Goal: Contribute content: Contribute content

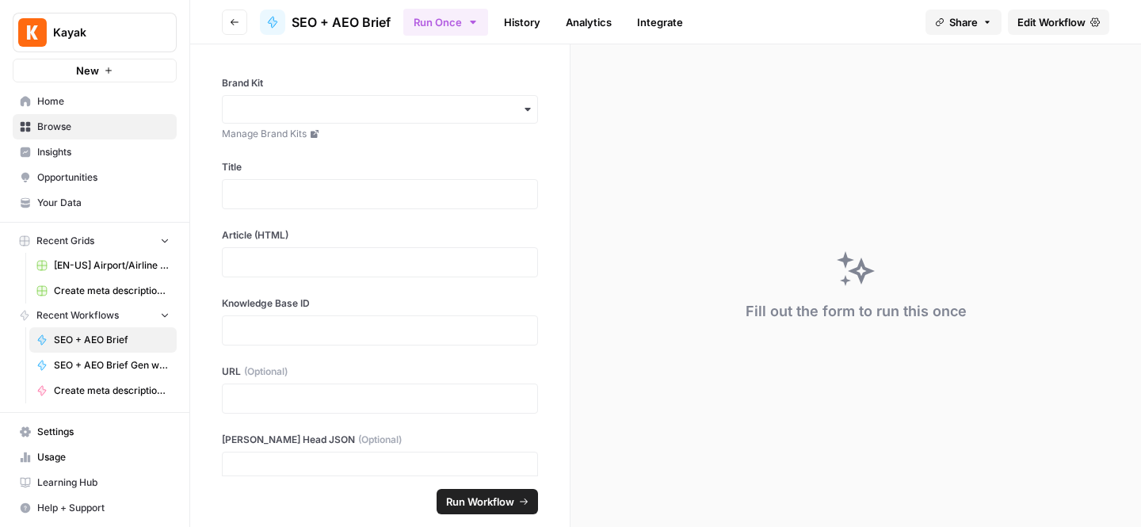
click at [104, 106] on span "Home" at bounding box center [103, 101] width 132 height 14
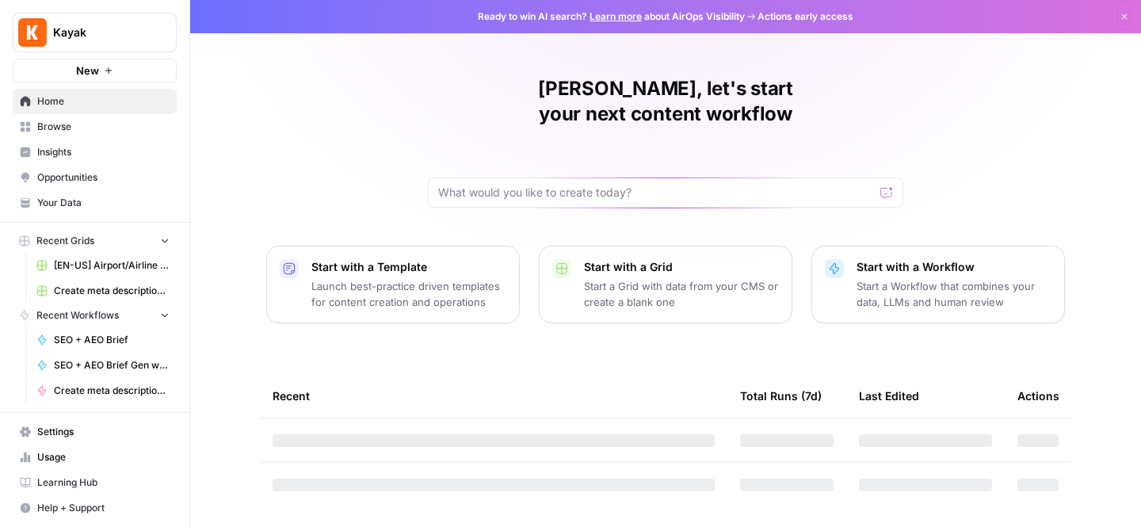
click at [102, 125] on span "Browse" at bounding box center [103, 127] width 132 height 14
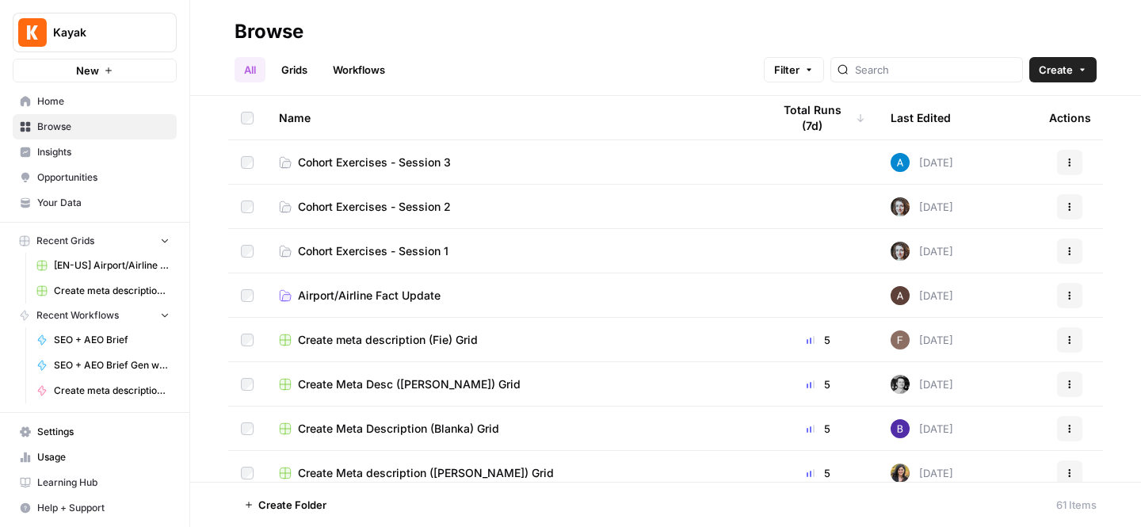
click at [335, 161] on span "Cohort Exercises - Session 3" at bounding box center [374, 162] width 153 height 16
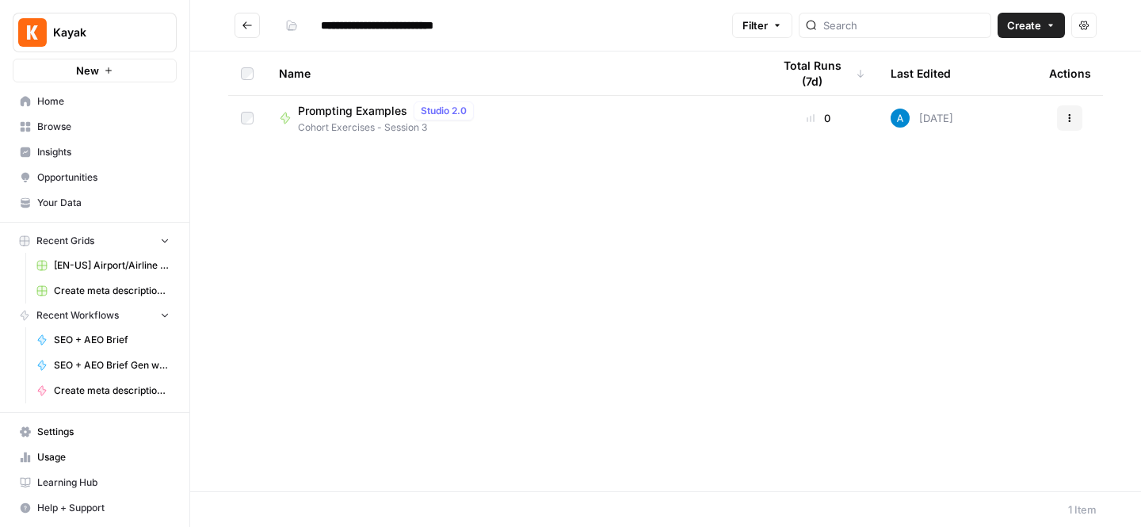
click at [342, 108] on span "Prompting Examples" at bounding box center [352, 111] width 109 height 16
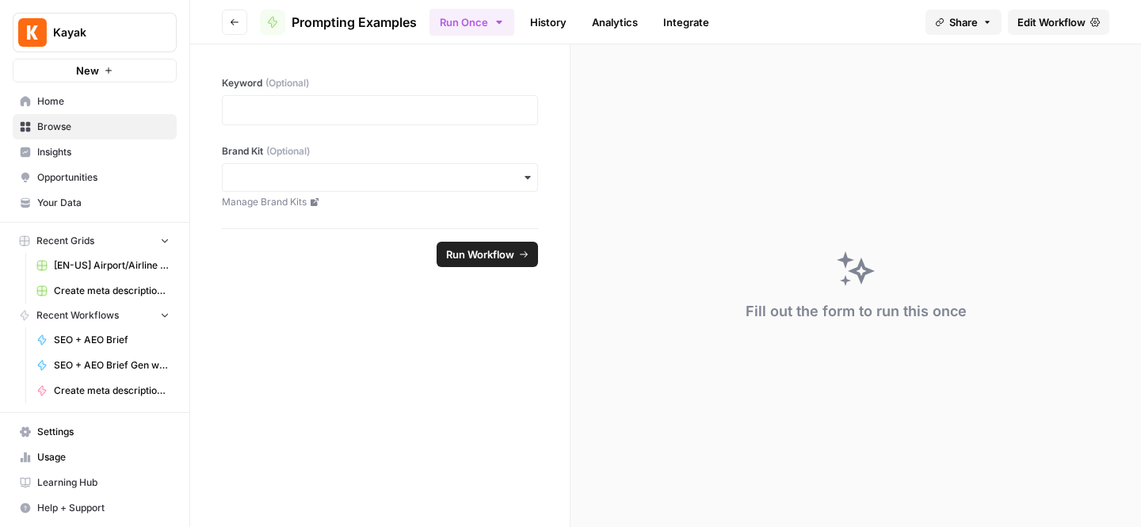
click at [227, 24] on button "Go back" at bounding box center [234, 22] width 25 height 25
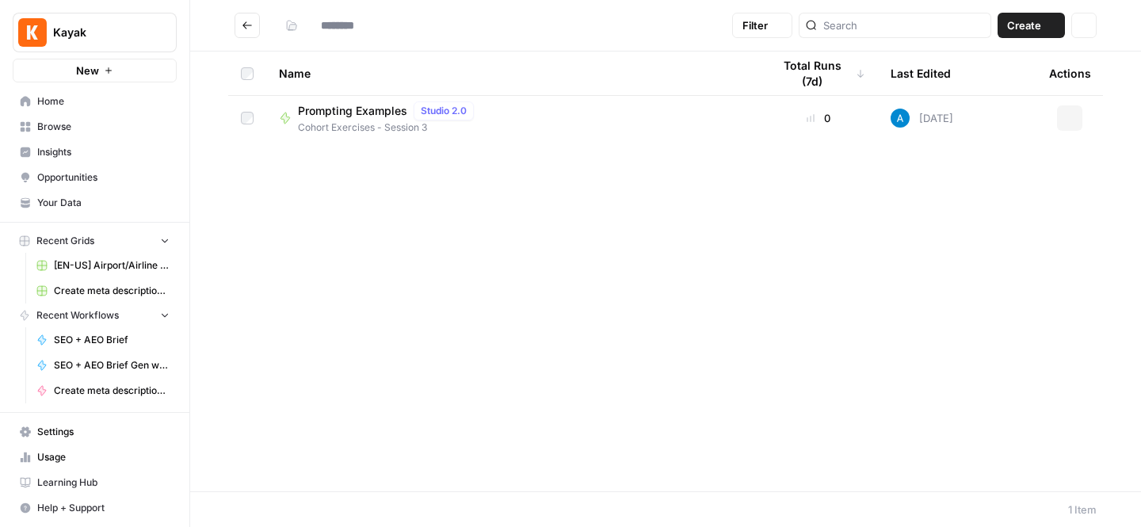
type input "**********"
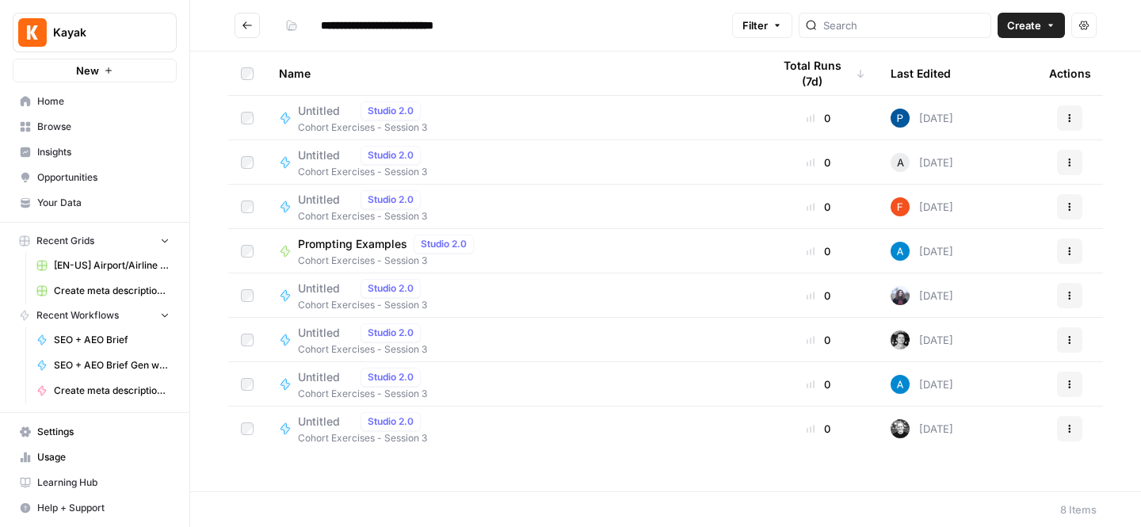
click at [1032, 29] on span "Create" at bounding box center [1024, 25] width 34 height 16
click at [990, 85] on span "Workflow" at bounding box center [1000, 85] width 89 height 16
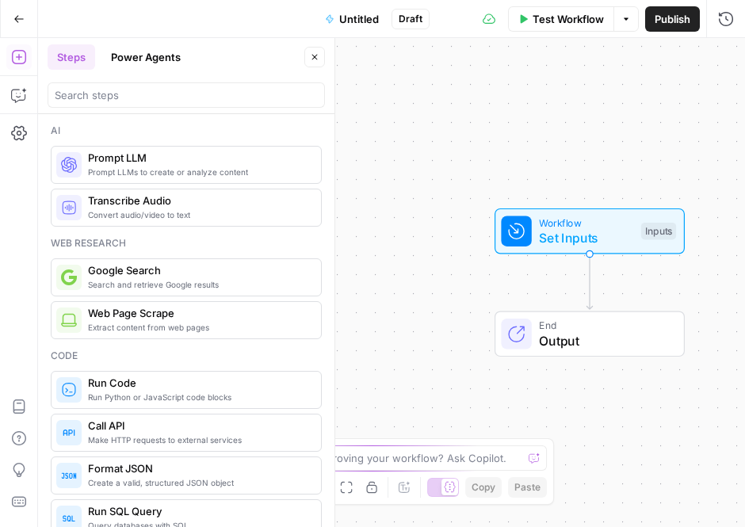
click at [349, 13] on span "Untitled" at bounding box center [359, 19] width 40 height 16
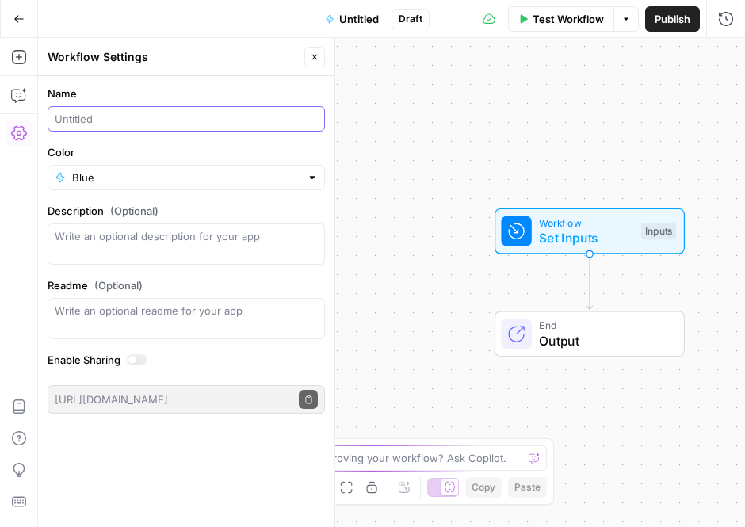
click at [158, 119] on input "Name" at bounding box center [186, 119] width 263 height 16
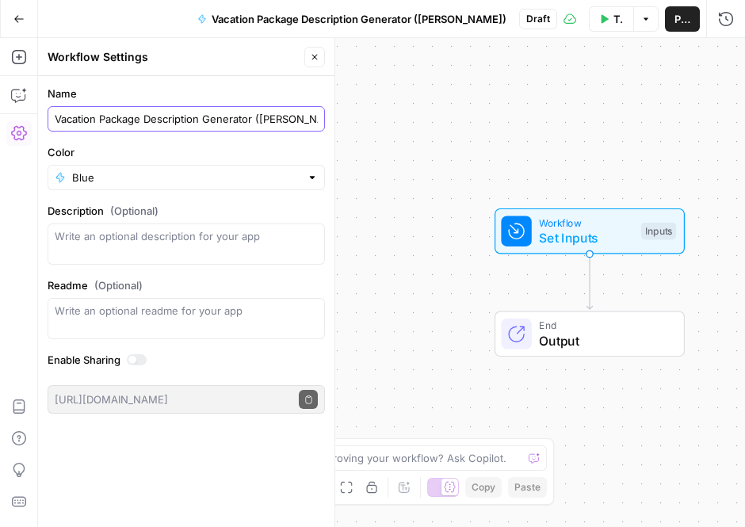
type input "Vacation Package Description Generator ([PERSON_NAME])"
click at [676, 17] on span "Publish" at bounding box center [682, 19] width 16 height 16
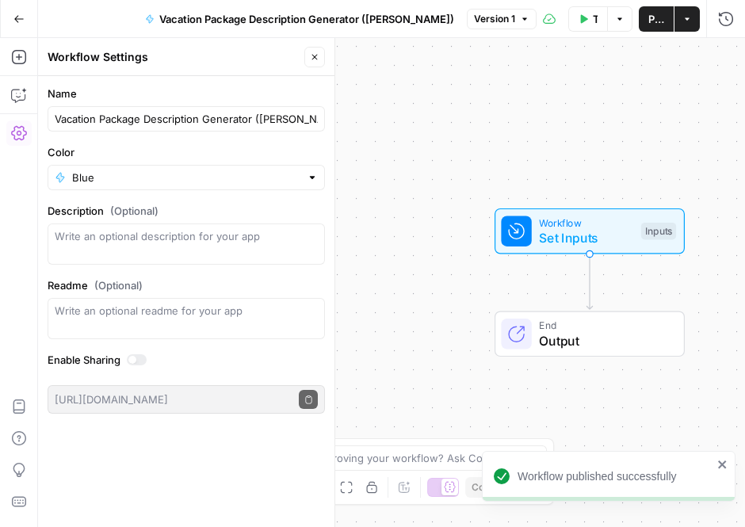
click at [559, 234] on span "Set Inputs" at bounding box center [586, 237] width 94 height 19
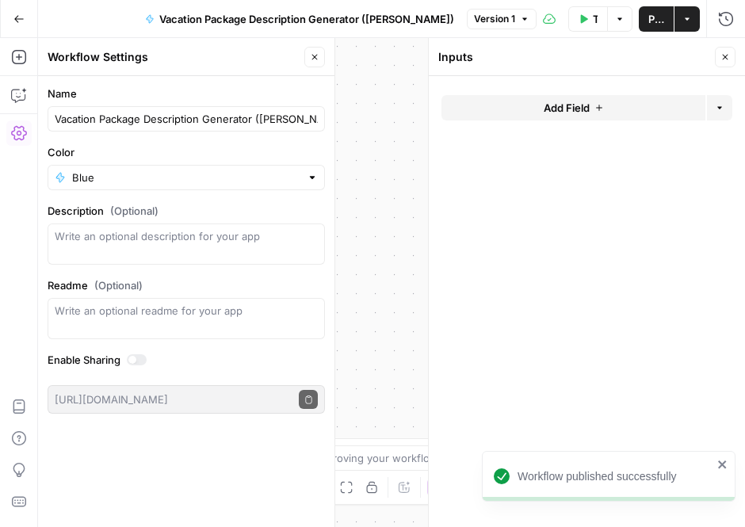
click at [560, 104] on span "Add Field" at bounding box center [567, 108] width 46 height 16
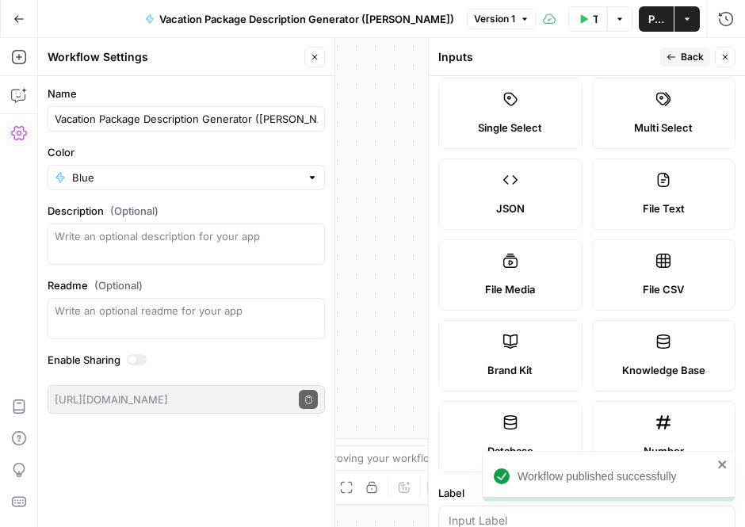
scroll to position [250, 0]
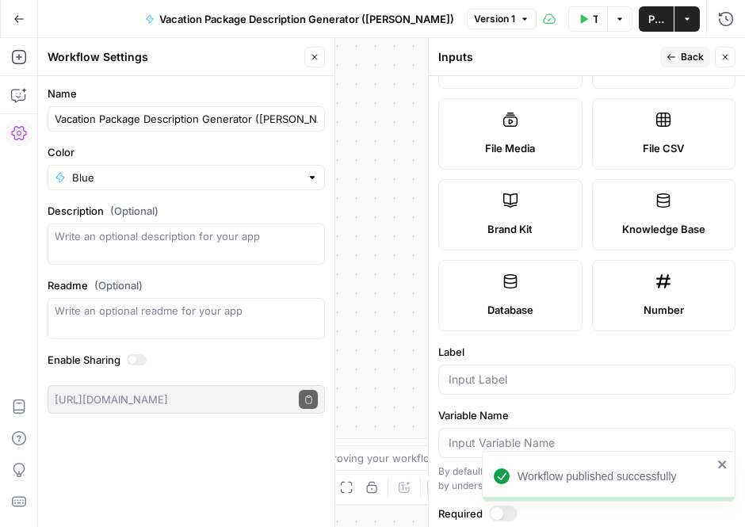
click at [520, 232] on span "Brand Kit" at bounding box center [509, 229] width 45 height 16
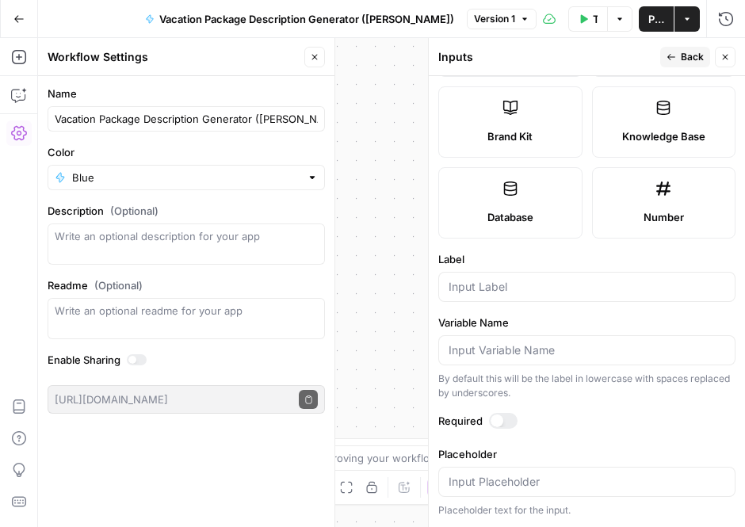
click at [495, 418] on div at bounding box center [496, 420] width 13 height 13
click at [492, 293] on input "Label" at bounding box center [586, 287] width 277 height 16
type input "brand kit"
click at [690, 59] on span "Back" at bounding box center [692, 57] width 23 height 14
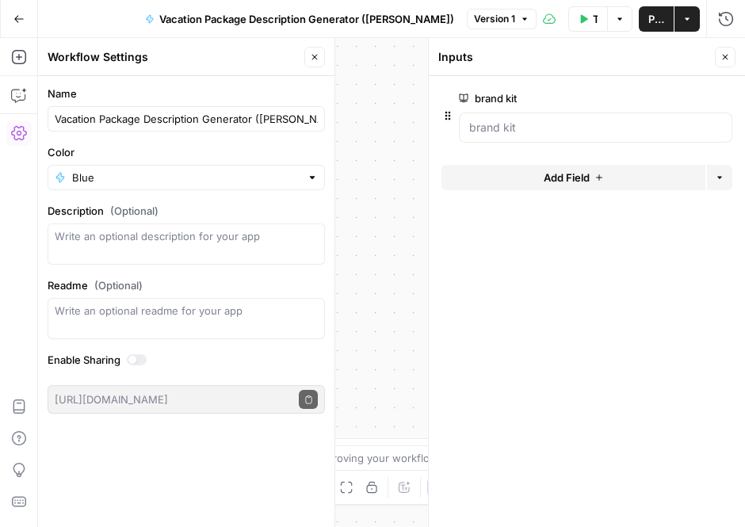
click at [522, 181] on button "Add Field" at bounding box center [573, 177] width 264 height 25
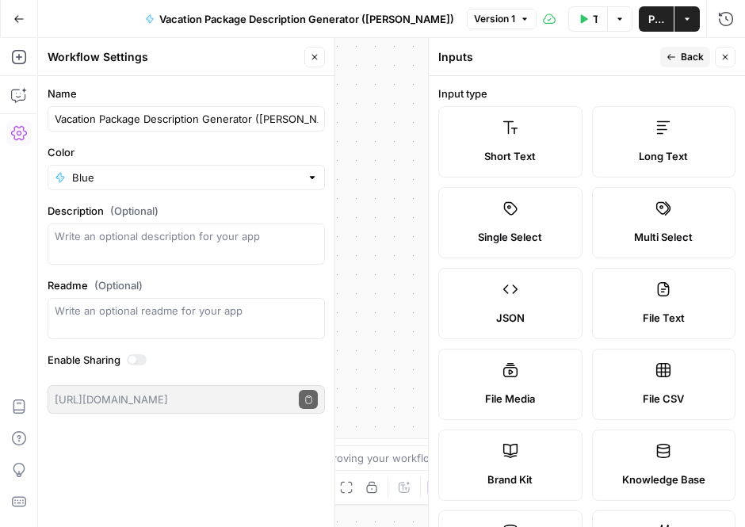
click at [516, 158] on span "Short Text" at bounding box center [509, 156] width 51 height 16
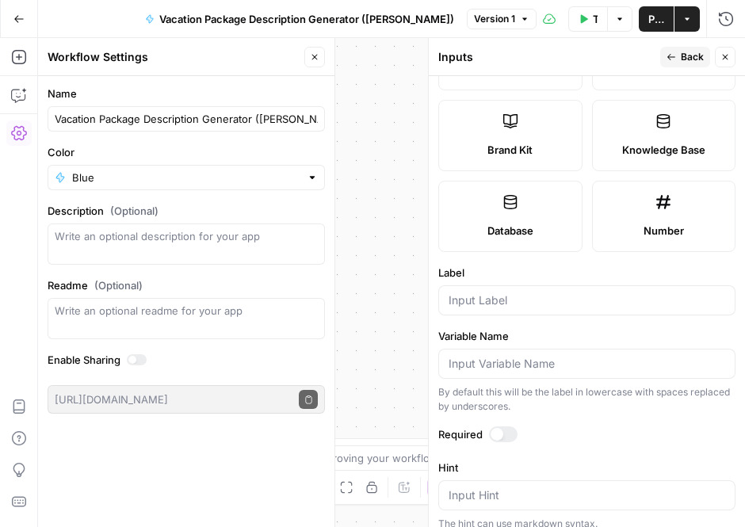
scroll to position [441, 0]
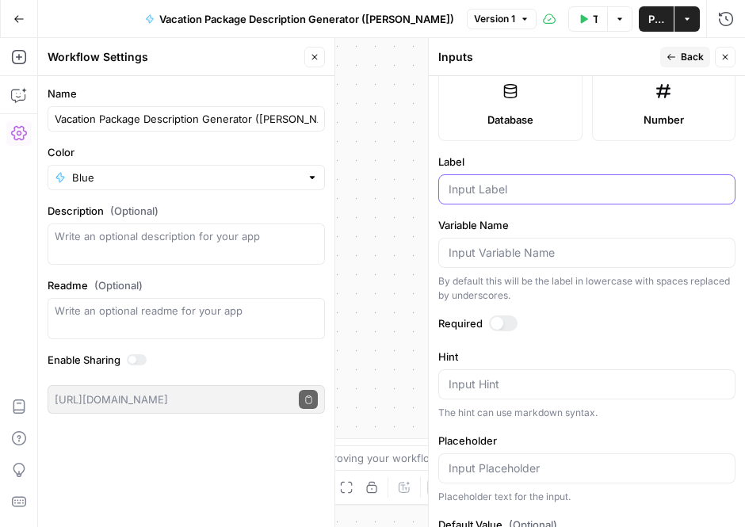
click at [483, 192] on input "Label" at bounding box center [586, 189] width 277 height 16
type input "City"
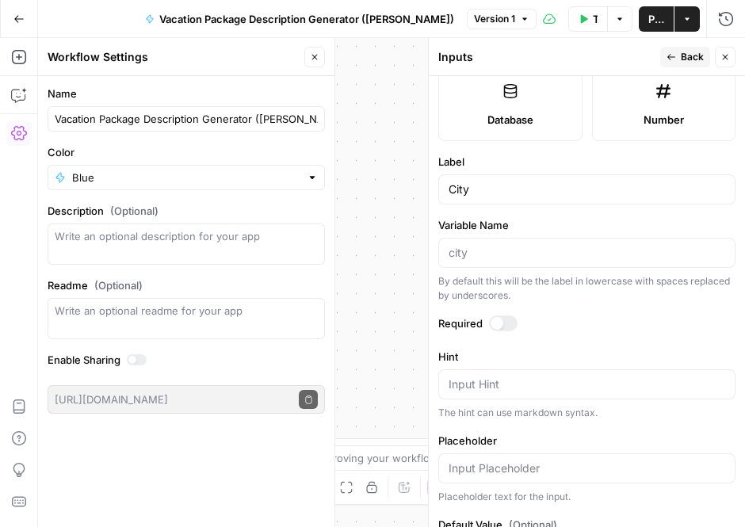
click at [672, 54] on icon "button" at bounding box center [671, 57] width 10 height 10
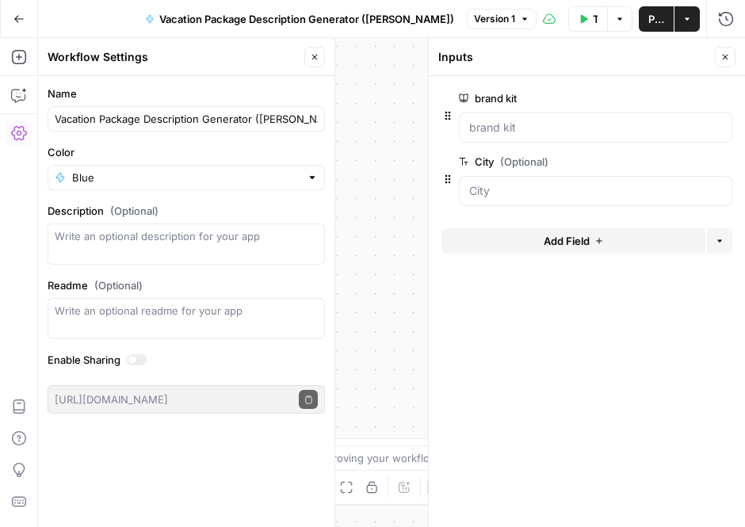
click at [728, 58] on icon "button" at bounding box center [725, 57] width 10 height 10
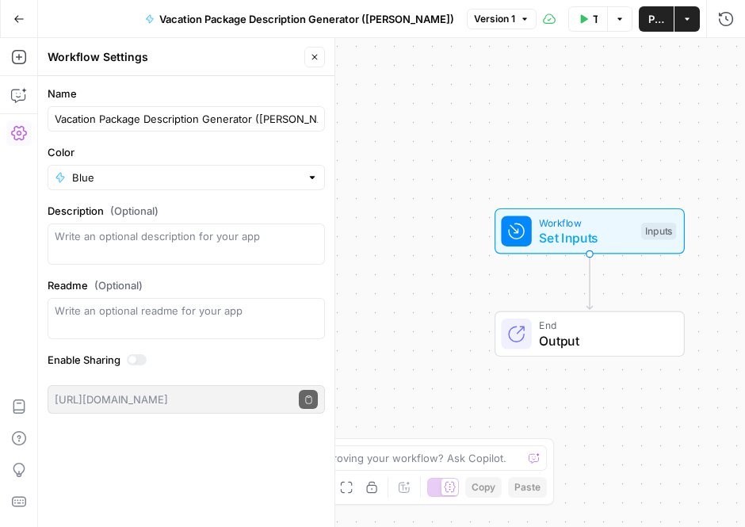
click at [563, 229] on span "Set Inputs" at bounding box center [586, 237] width 94 height 19
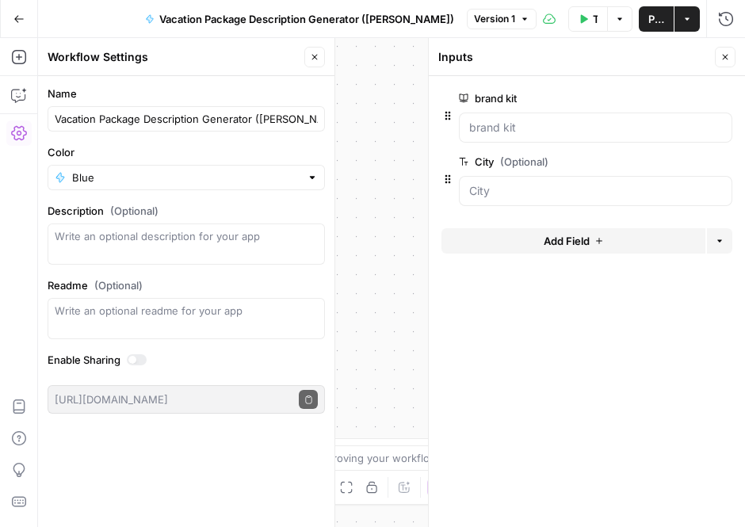
click at [585, 16] on icon "button" at bounding box center [583, 19] width 10 height 10
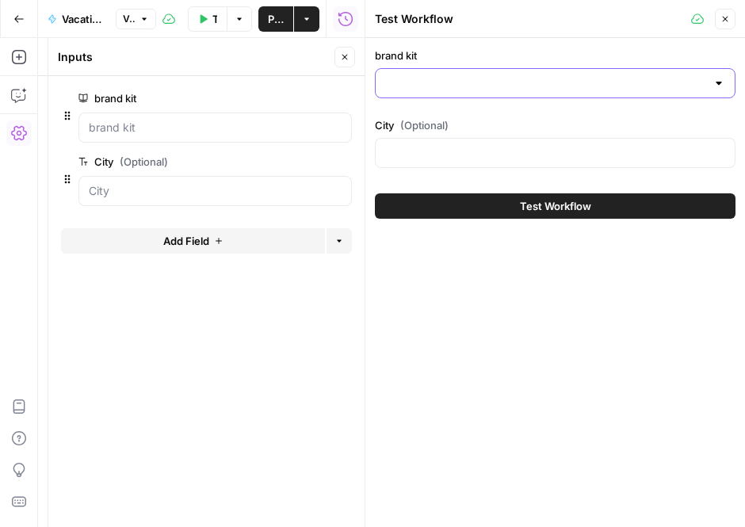
click at [456, 78] on input "brand kit" at bounding box center [545, 83] width 321 height 16
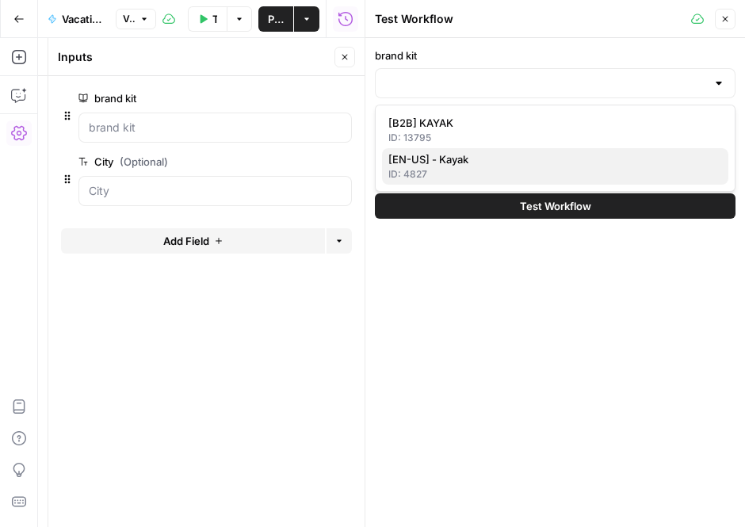
click at [438, 150] on button "[EN-US] - Kayak ID: 4827" at bounding box center [555, 166] width 346 height 36
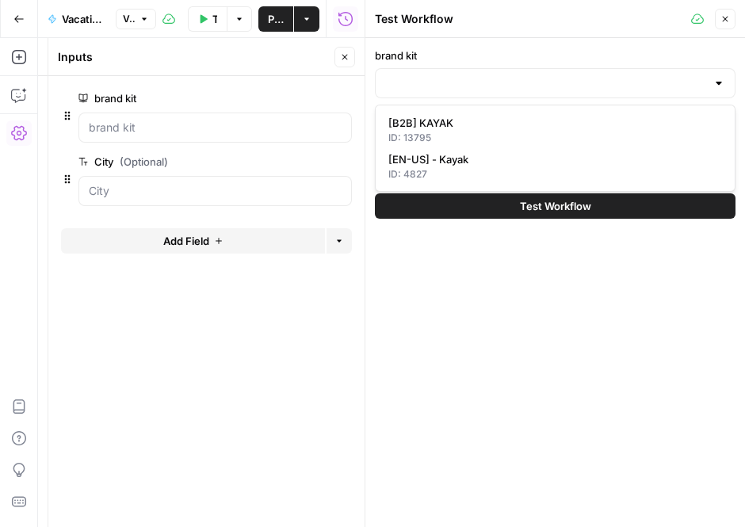
type input "[EN-US] - Kayak"
click at [493, 163] on div at bounding box center [555, 153] width 360 height 30
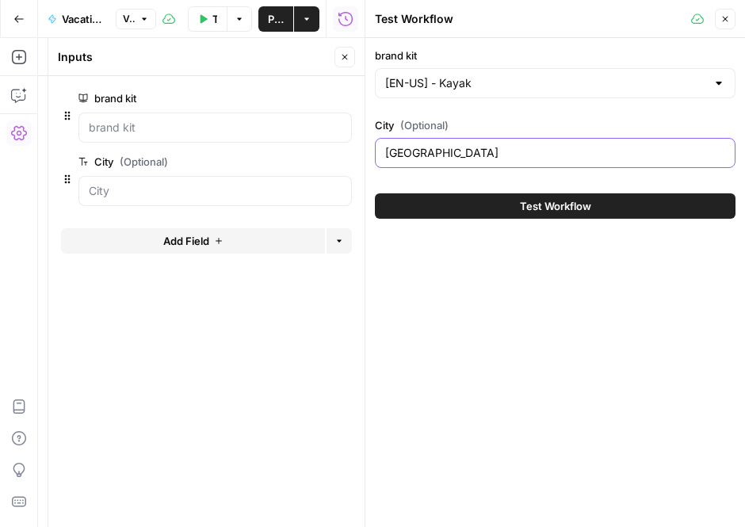
type input "[GEOGRAPHIC_DATA]"
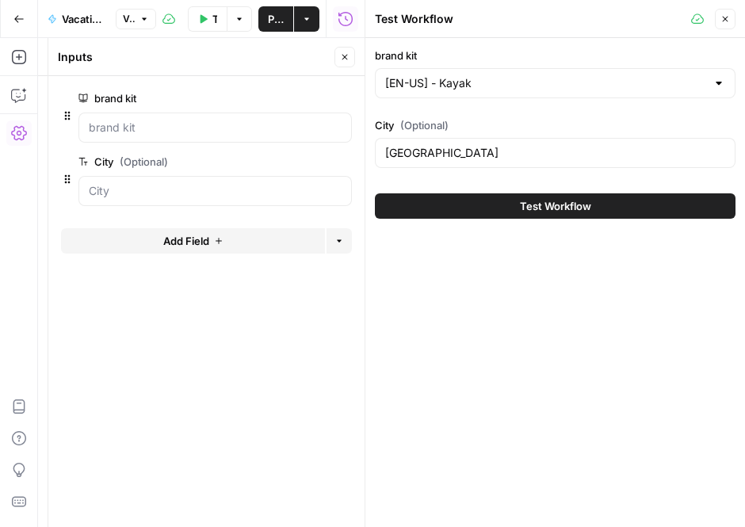
click at [723, 21] on icon "button" at bounding box center [726, 20] width 6 height 6
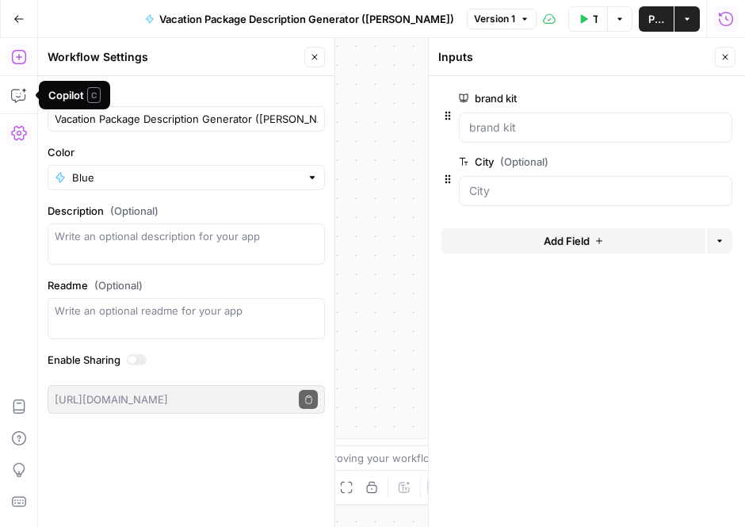
click at [17, 51] on icon "button" at bounding box center [19, 57] width 16 height 16
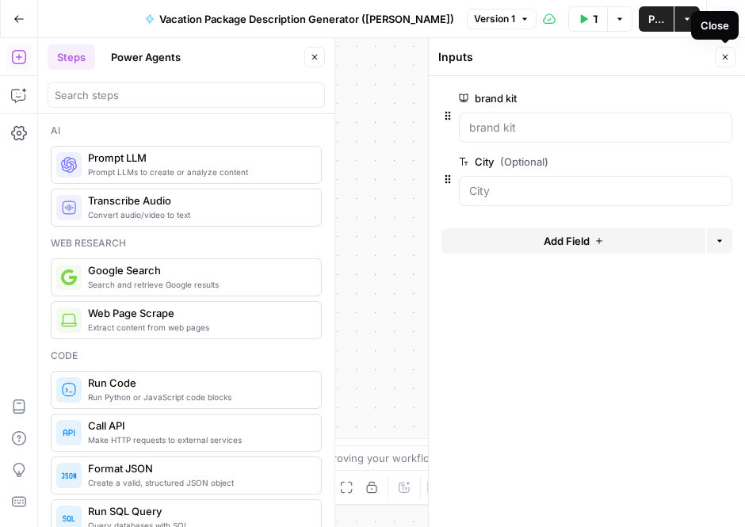
click at [729, 55] on icon "button" at bounding box center [725, 57] width 10 height 10
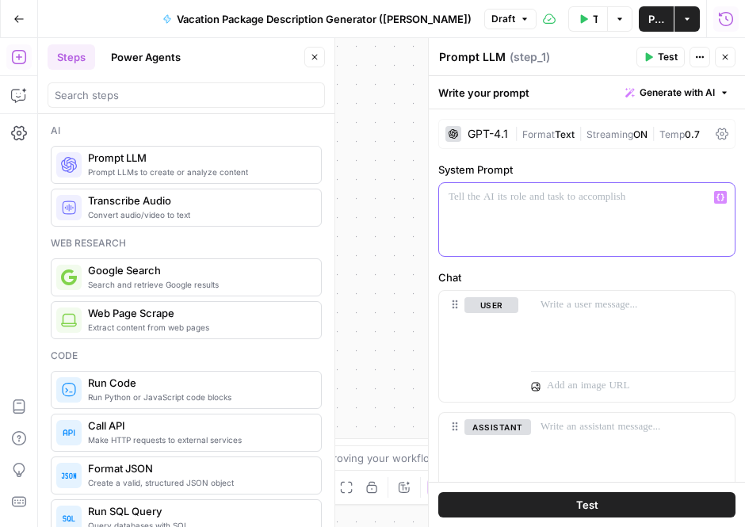
click at [713, 187] on div at bounding box center [587, 219] width 296 height 73
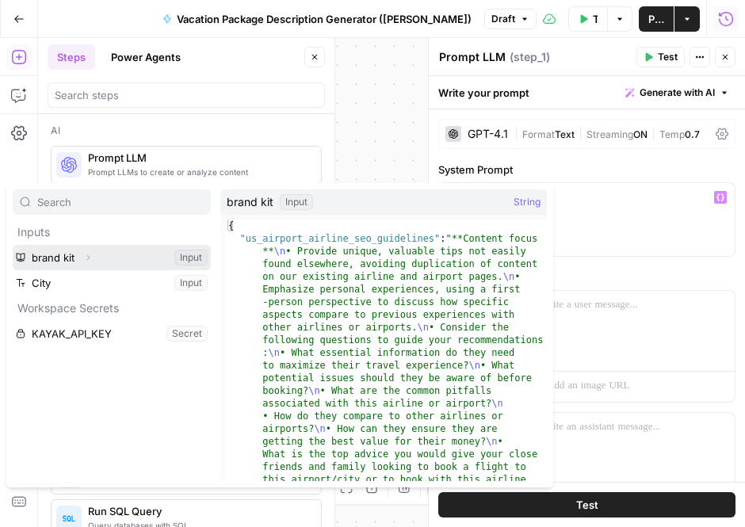
click at [87, 258] on icon "button" at bounding box center [88, 258] width 10 height 10
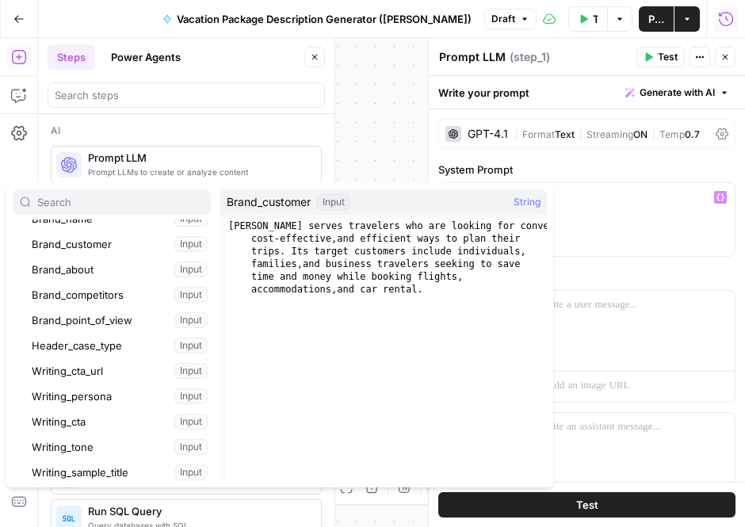
scroll to position [342, 0]
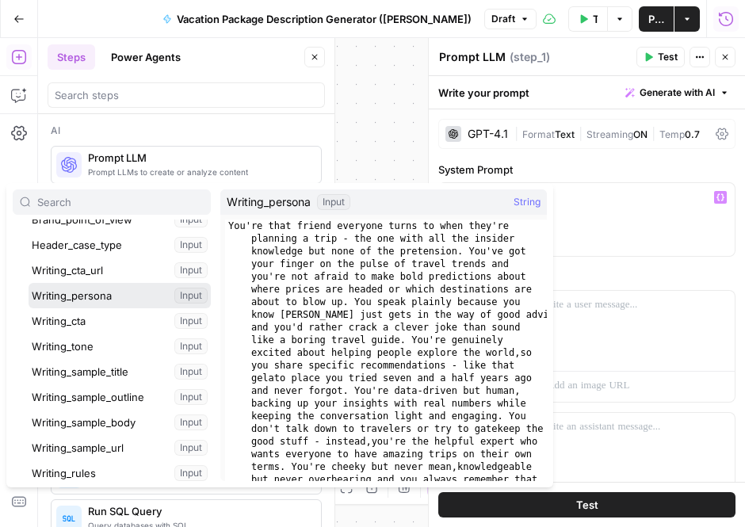
click at [82, 302] on button "Select variable Writing_persona" at bounding box center [120, 295] width 182 height 25
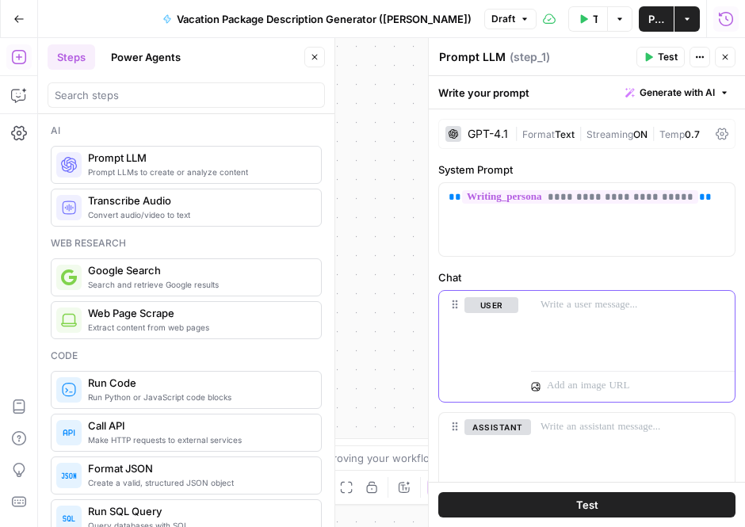
click at [568, 307] on p at bounding box center [632, 305] width 185 height 16
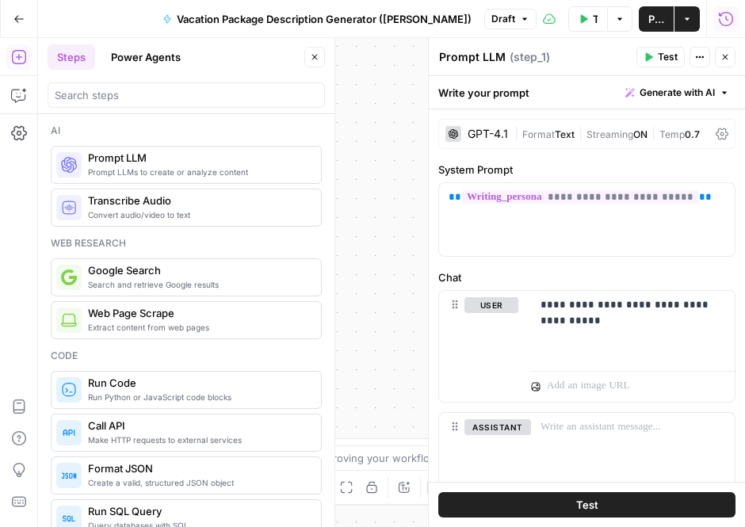
scroll to position [2, 0]
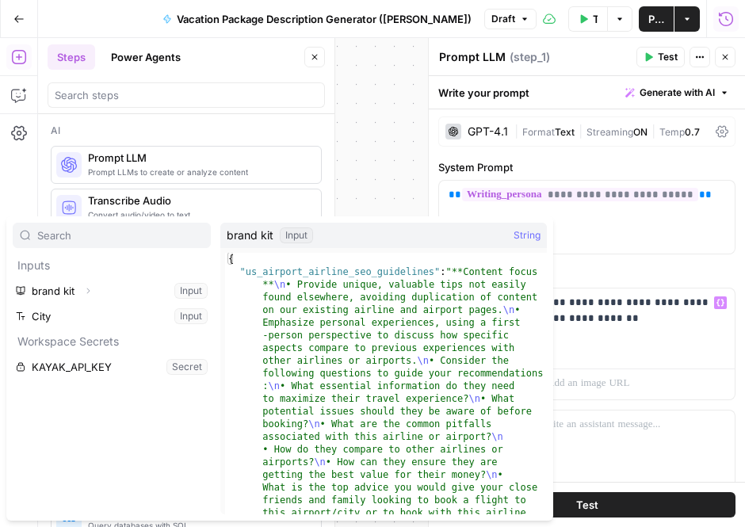
type input "c"
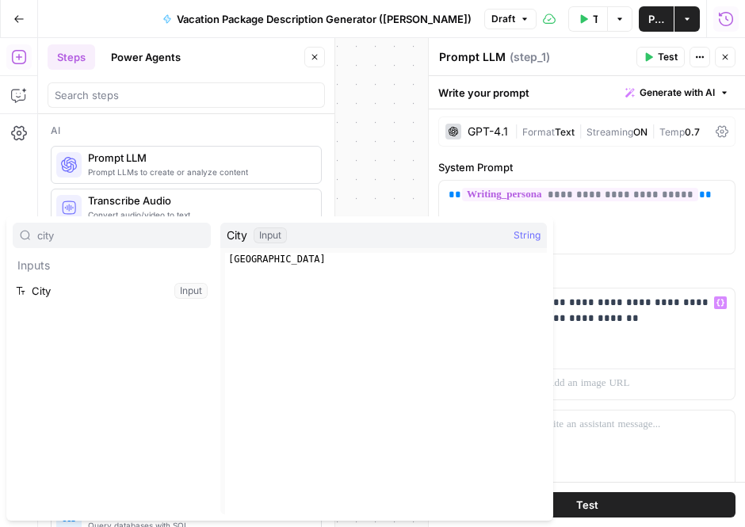
type input "city"
click at [158, 284] on button "Select variable City" at bounding box center [112, 290] width 198 height 25
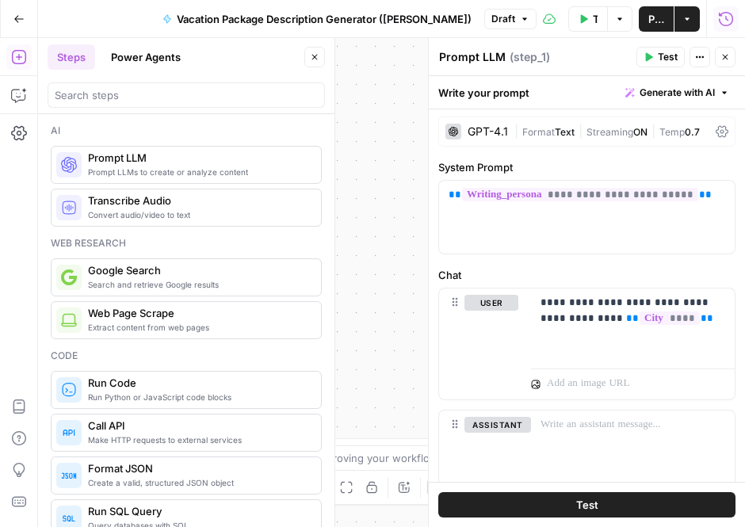
click at [663, 56] on span "Test" at bounding box center [668, 57] width 20 height 14
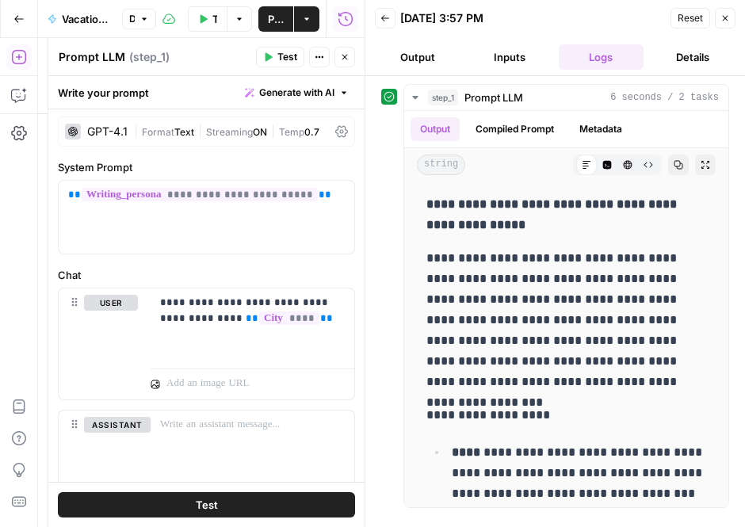
click at [506, 56] on button "Inputs" at bounding box center [510, 56] width 86 height 25
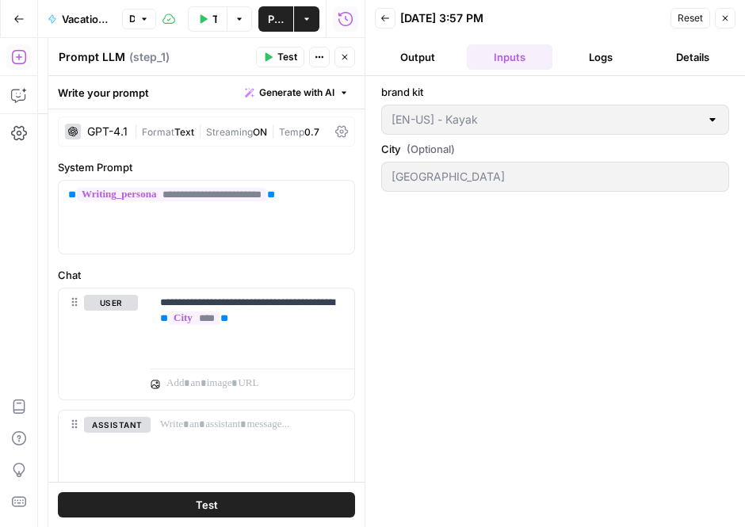
click at [440, 59] on button "Output" at bounding box center [418, 56] width 86 height 25
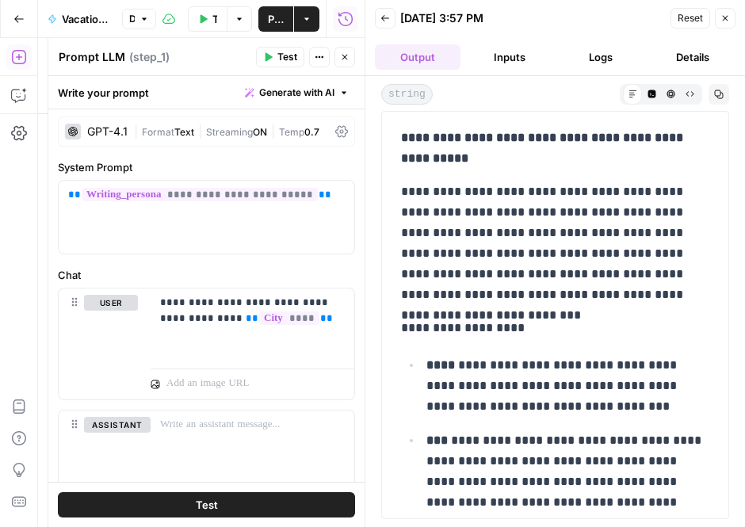
click at [589, 54] on button "Logs" at bounding box center [602, 56] width 86 height 25
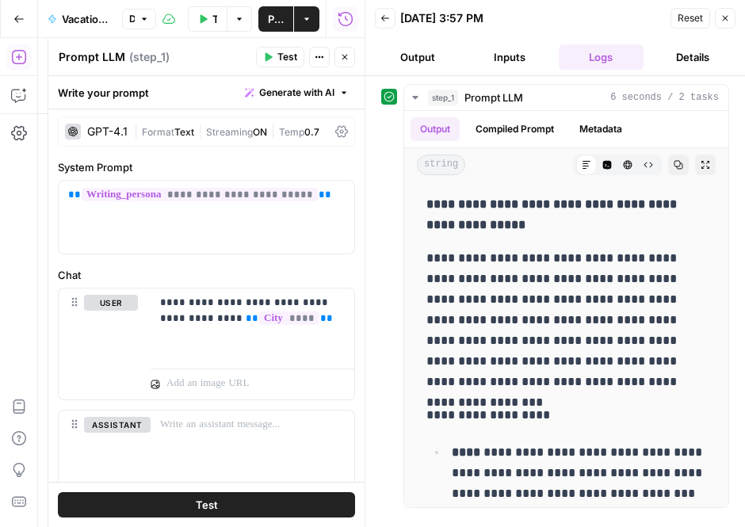
click at [93, 134] on div "GPT-4.1" at bounding box center [107, 131] width 40 height 11
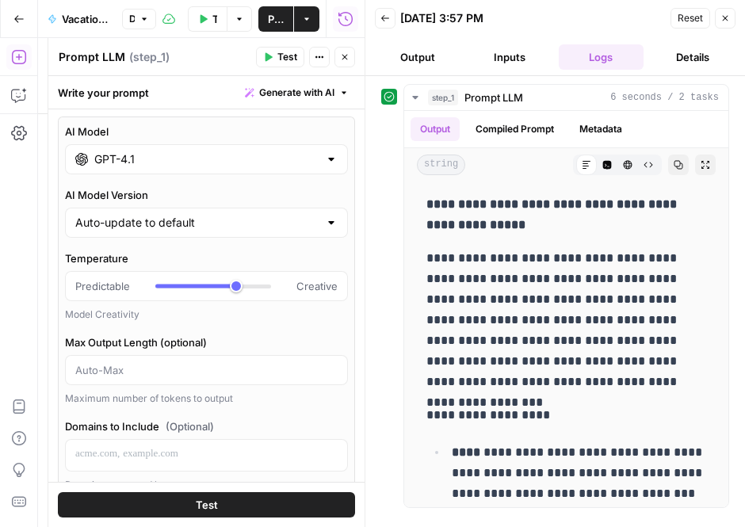
click at [102, 152] on input "GPT-4.1" at bounding box center [206, 159] width 224 height 16
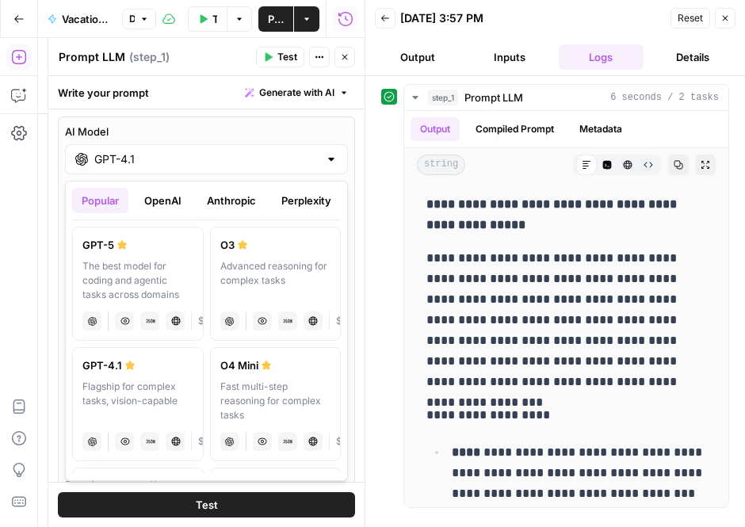
click at [237, 201] on button "Anthropic" at bounding box center [231, 200] width 68 height 25
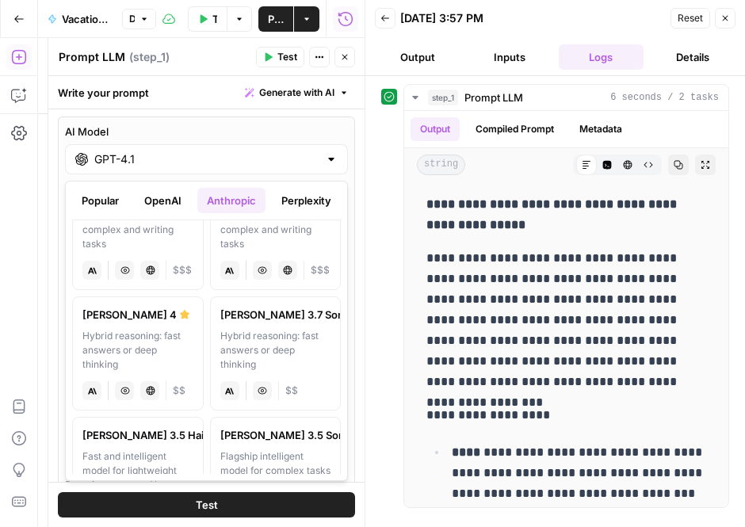
scroll to position [58, 0]
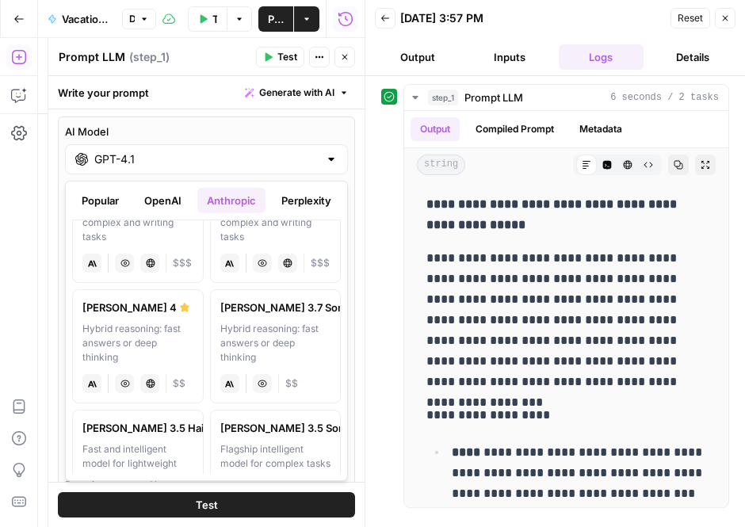
click at [131, 309] on div "[PERSON_NAME] 4" at bounding box center [137, 307] width 111 height 16
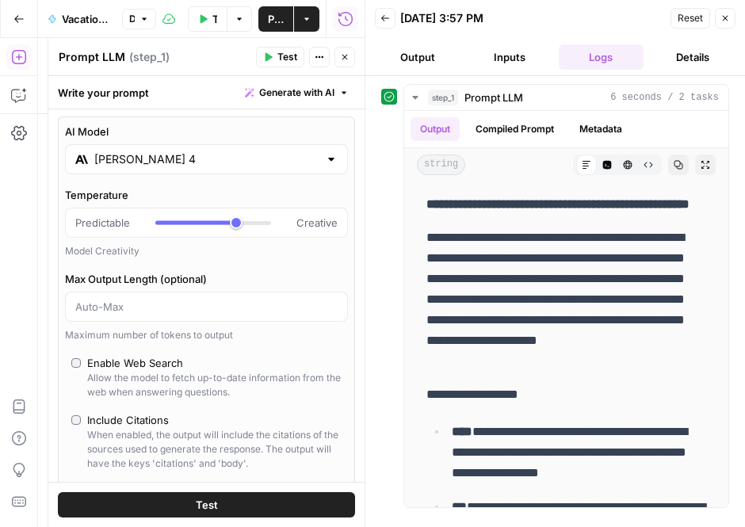
click at [609, 50] on button "Logs" at bounding box center [602, 56] width 86 height 25
click at [271, 55] on icon "button" at bounding box center [268, 57] width 7 height 9
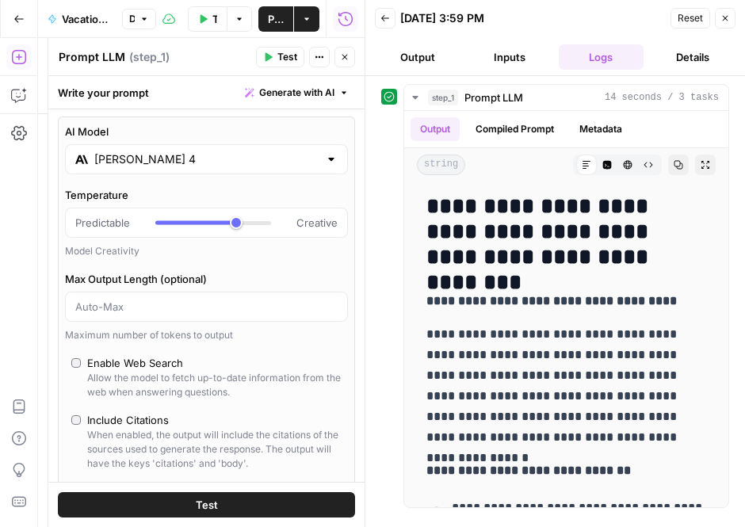
click at [139, 153] on input "[PERSON_NAME] 4" at bounding box center [206, 159] width 224 height 16
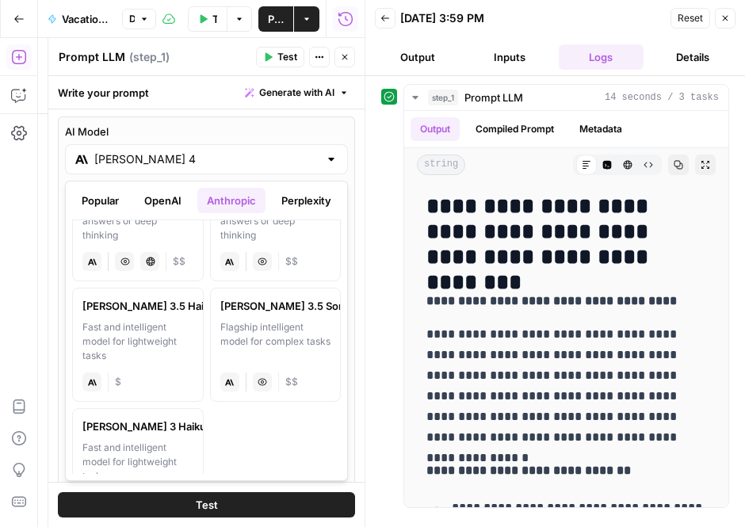
scroll to position [235, 0]
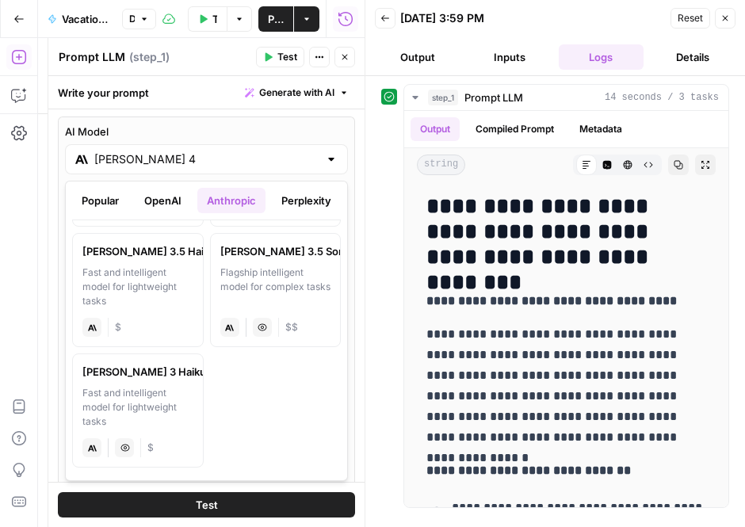
click at [101, 200] on button "Popular" at bounding box center [100, 200] width 56 height 25
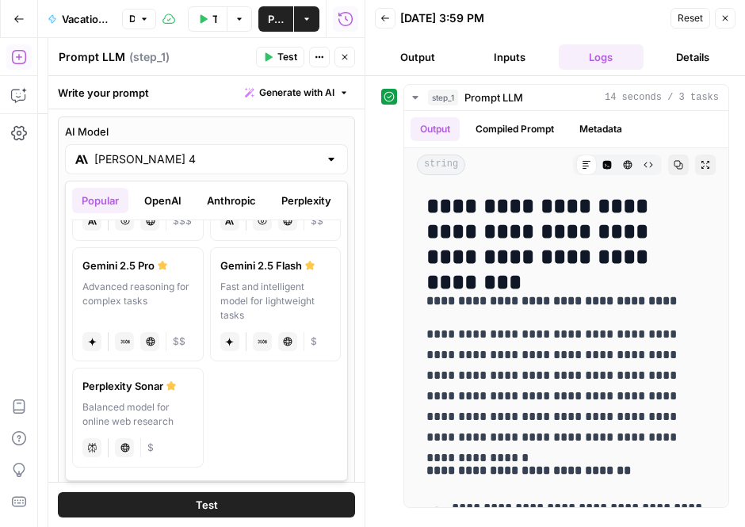
click at [135, 296] on div "Advanced reasoning for complex tasks" at bounding box center [137, 301] width 111 height 43
type input "Gemini 2.5 Pro"
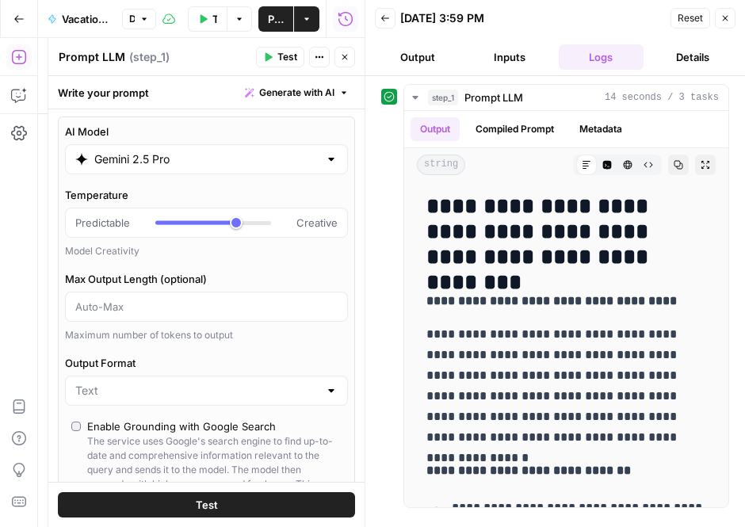
click at [281, 61] on span "Test" at bounding box center [287, 57] width 20 height 14
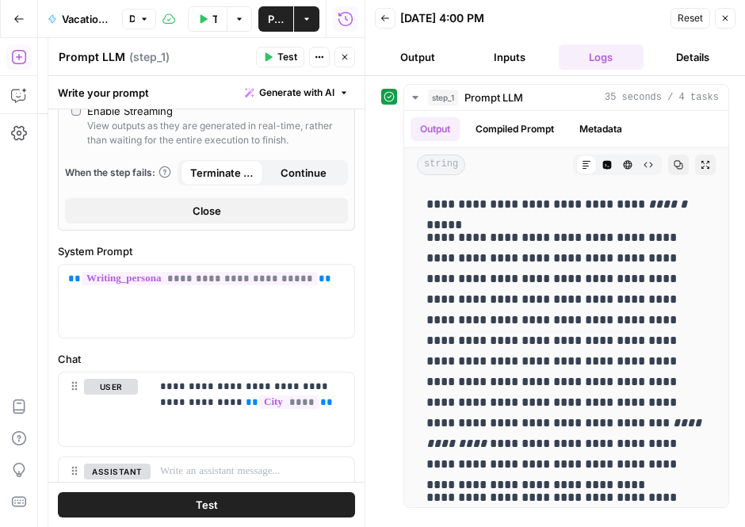
scroll to position [598, 0]
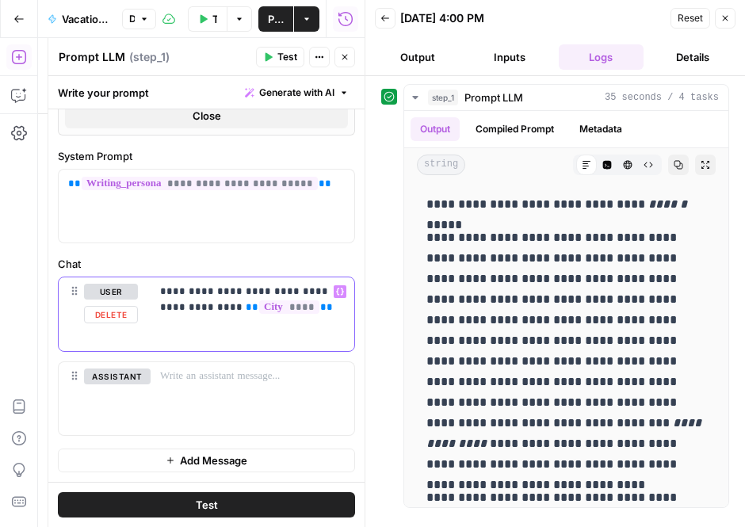
click at [320, 304] on span "**" at bounding box center [326, 307] width 13 height 10
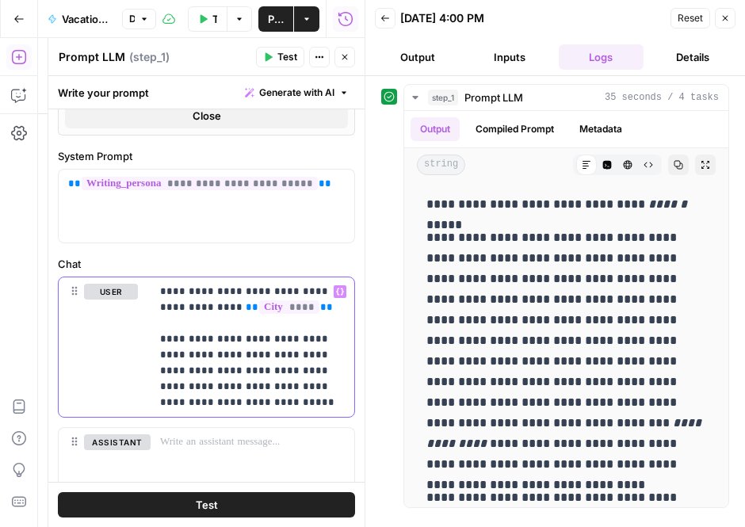
scroll to position [664, 0]
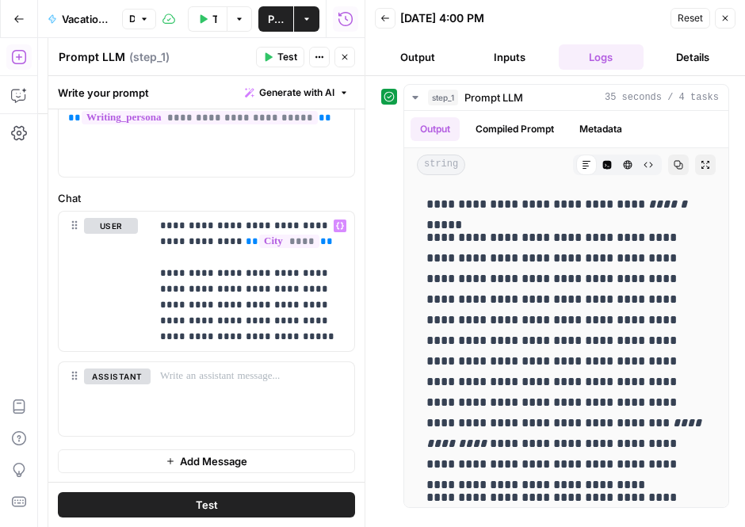
click at [303, 505] on button "Test" at bounding box center [206, 504] width 297 height 25
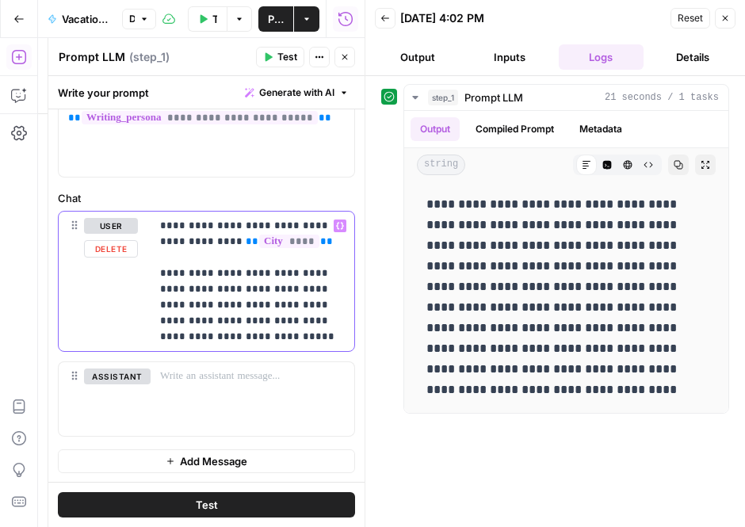
click at [256, 335] on p "**********" at bounding box center [252, 281] width 185 height 127
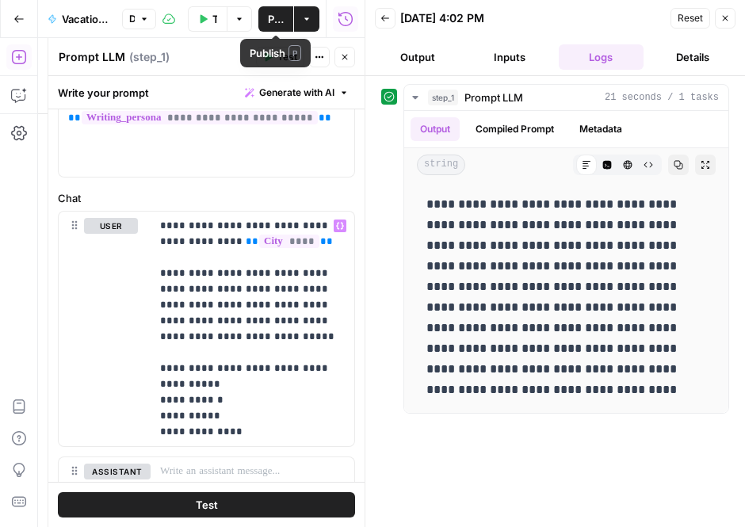
click at [274, 16] on span "Publish" at bounding box center [276, 19] width 16 height 16
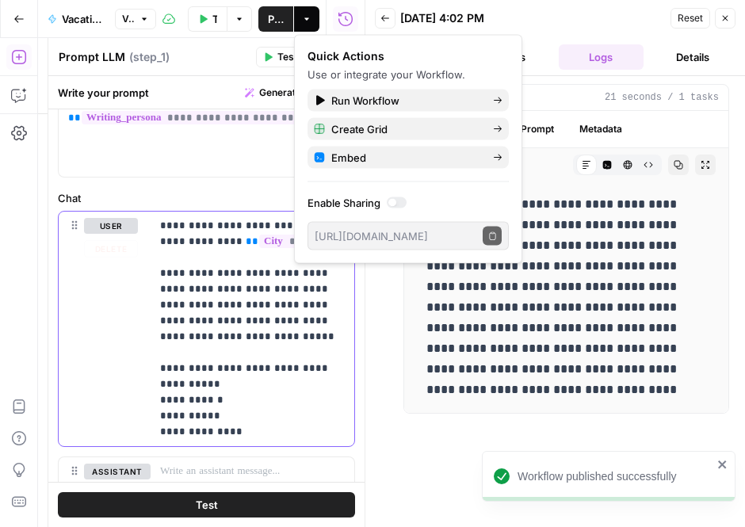
click at [246, 419] on p "**********" at bounding box center [252, 329] width 185 height 222
